Goal: Task Accomplishment & Management: Manage account settings

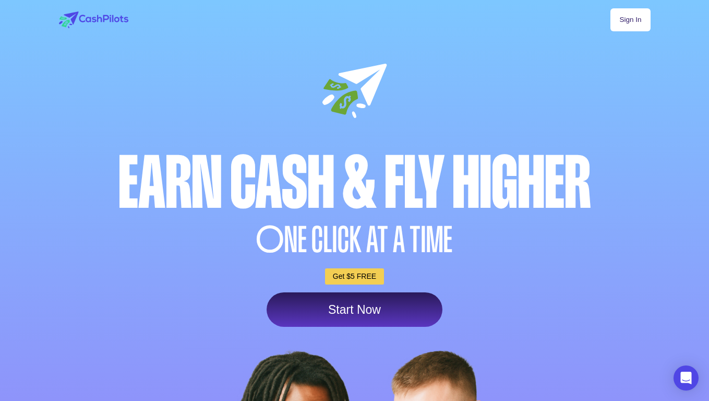
click at [624, 25] on link "Sign In" at bounding box center [630, 19] width 40 height 23
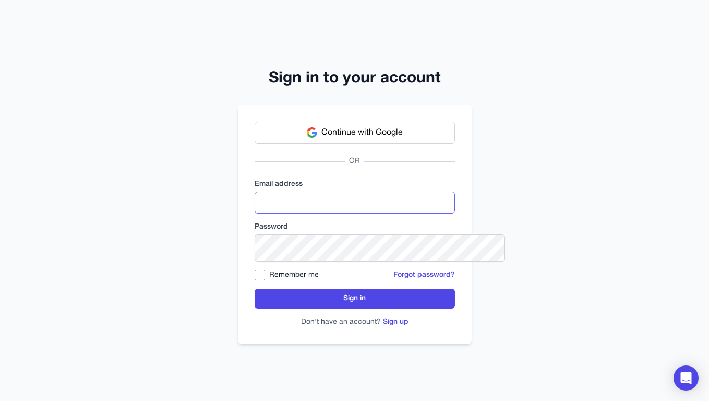
type input "**********"
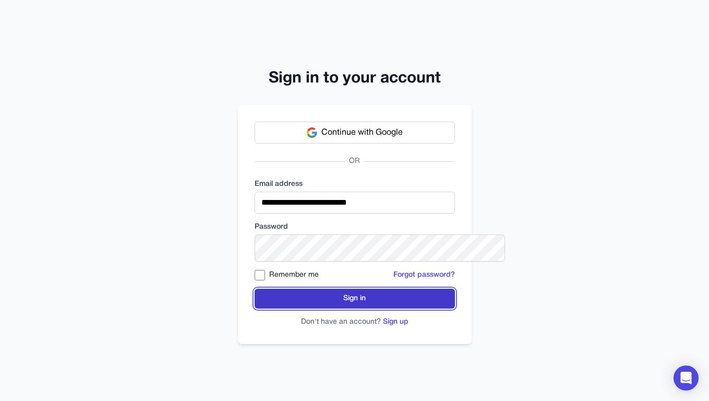
click at [302, 308] on button "Sign in" at bounding box center [355, 298] width 200 height 20
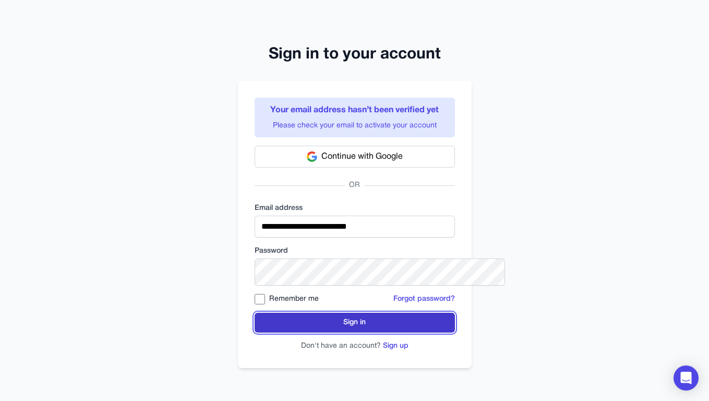
click at [382, 332] on button "Sign in" at bounding box center [355, 322] width 200 height 20
click at [360, 332] on button "Sign in" at bounding box center [355, 322] width 200 height 20
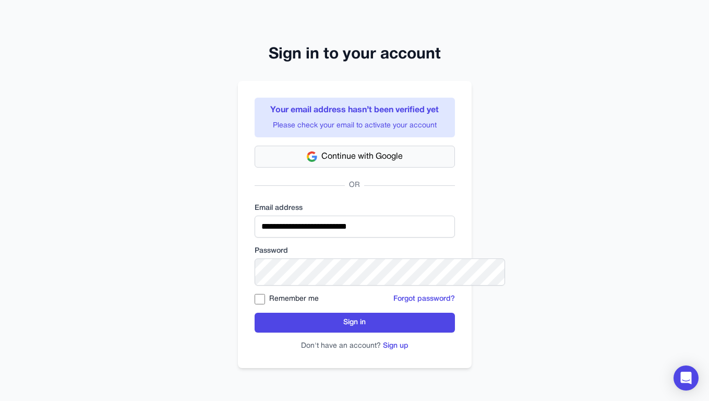
click at [344, 163] on span "Continue with Google" at bounding box center [361, 156] width 81 height 13
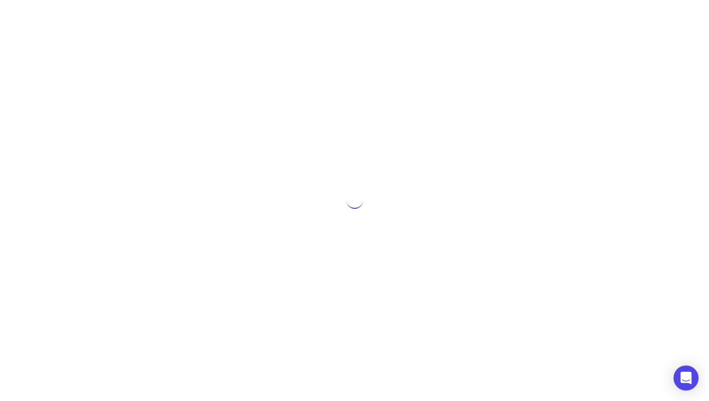
click at [677, 137] on div at bounding box center [354, 200] width 709 height 401
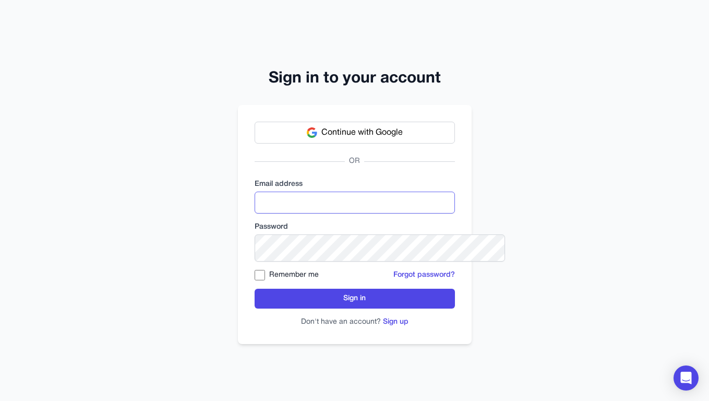
type input "**********"
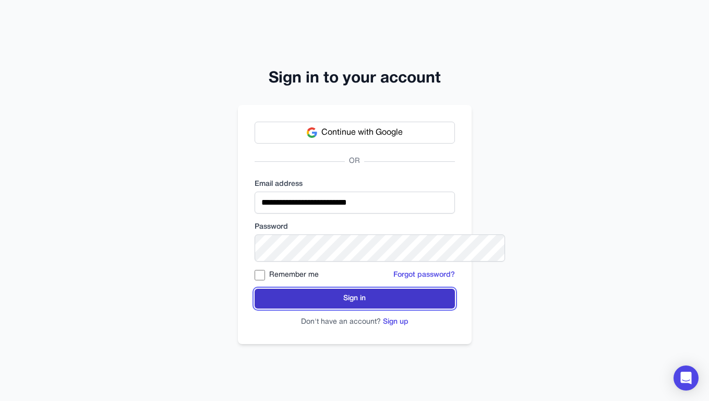
click at [322, 308] on button "Sign in" at bounding box center [355, 298] width 200 height 20
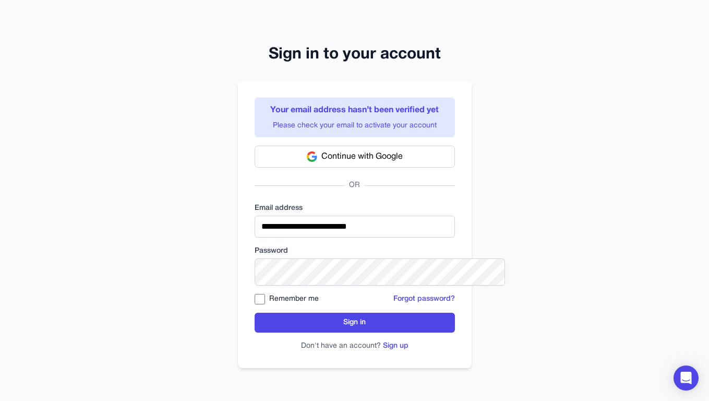
scroll to position [73, 0]
click at [403, 150] on span "Continue with Google" at bounding box center [361, 156] width 81 height 13
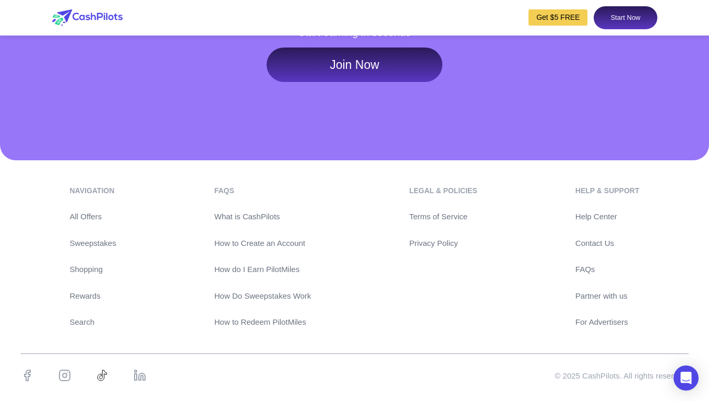
scroll to position [4814, 0]
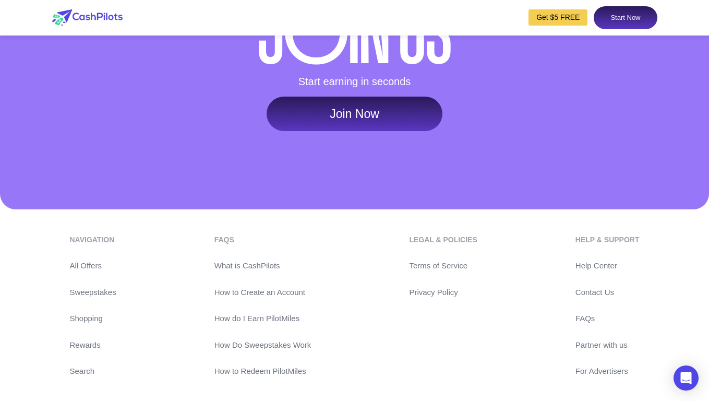
click at [603, 25] on link "Start Now" at bounding box center [625, 17] width 63 height 23
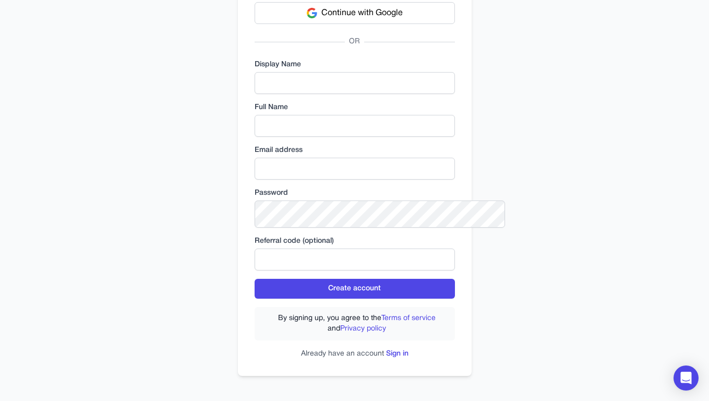
scroll to position [201, 0]
click at [406, 350] on link "Sign in" at bounding box center [397, 353] width 22 height 7
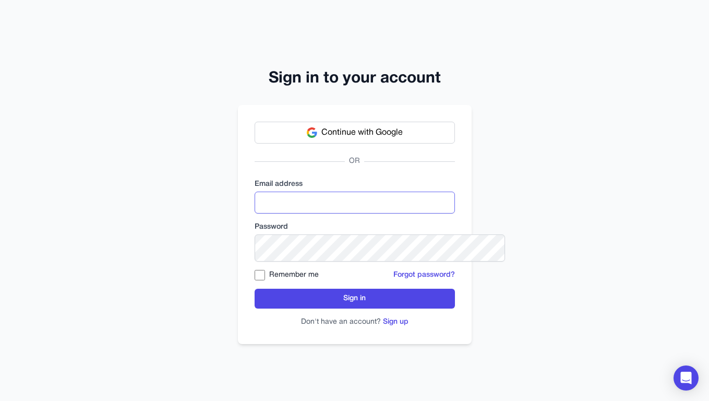
type input "**********"
